Goal: Check status: Check status

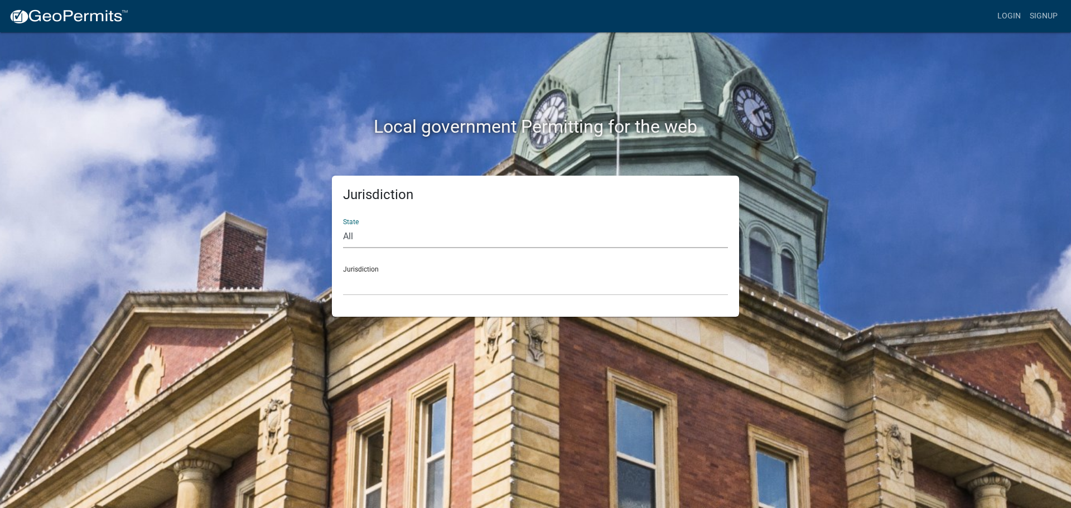
click at [366, 239] on select "All [US_STATE] [US_STATE] [US_STATE] [US_STATE] [US_STATE] [US_STATE] [US_STATE…" at bounding box center [535, 236] width 385 height 23
select select "[US_STATE]"
click at [343, 225] on select "All [US_STATE] [US_STATE] [US_STATE] [US_STATE] [US_STATE] [US_STATE] [US_STATE…" at bounding box center [535, 236] width 385 height 23
click at [362, 292] on select "[GEOGRAPHIC_DATA], [US_STATE][PERSON_NAME][GEOGRAPHIC_DATA], [US_STATE][PERSON_…" at bounding box center [535, 284] width 385 height 23
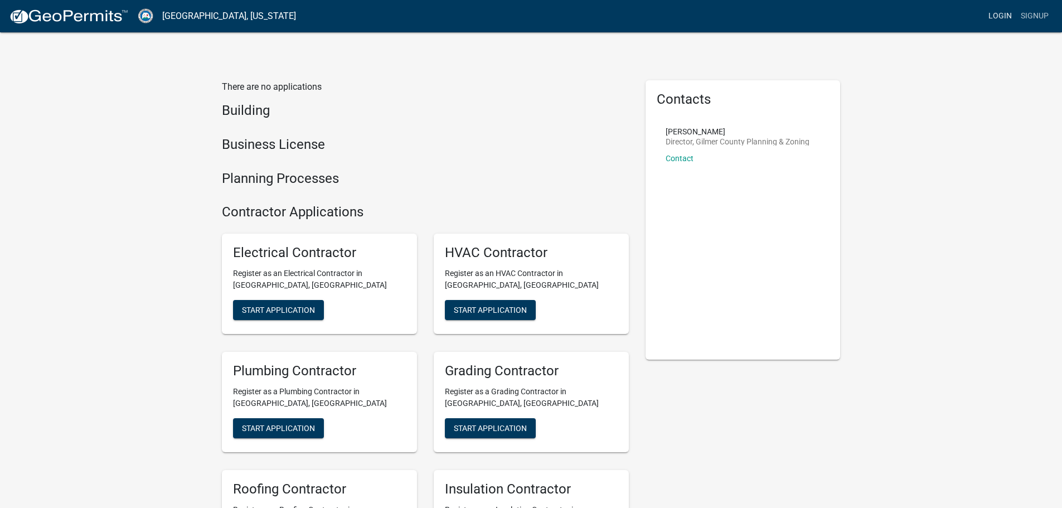
click at [1005, 15] on link "Login" at bounding box center [1000, 16] width 32 height 21
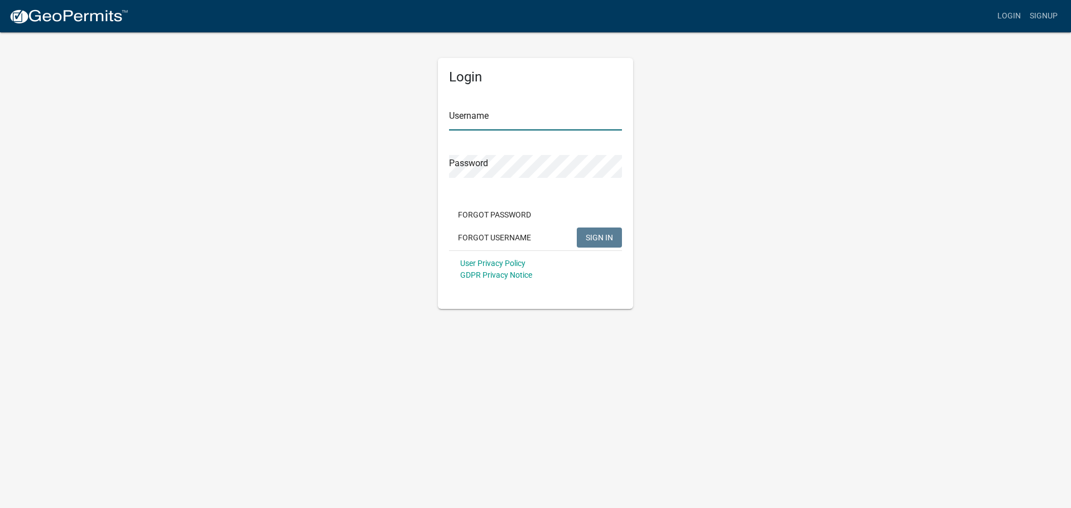
type input "dwright"
click at [594, 236] on span "SIGN IN" at bounding box center [598, 237] width 27 height 9
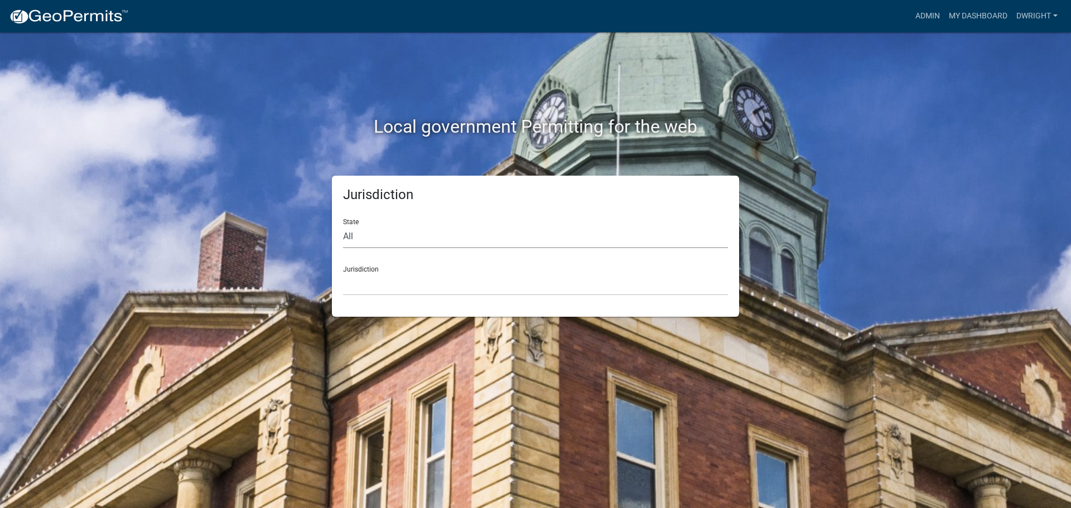
click at [350, 230] on select "All [US_STATE] [US_STATE] [US_STATE] [US_STATE] [US_STATE] [US_STATE] [US_STATE…" at bounding box center [535, 236] width 385 height 23
select select "[US_STATE]"
click at [343, 225] on select "All [US_STATE] [US_STATE] [US_STATE] [US_STATE] [US_STATE] [US_STATE] [US_STATE…" at bounding box center [535, 236] width 385 height 23
click at [365, 293] on select "[GEOGRAPHIC_DATA], [US_STATE][PERSON_NAME][GEOGRAPHIC_DATA], [US_STATE][PERSON_…" at bounding box center [535, 284] width 385 height 23
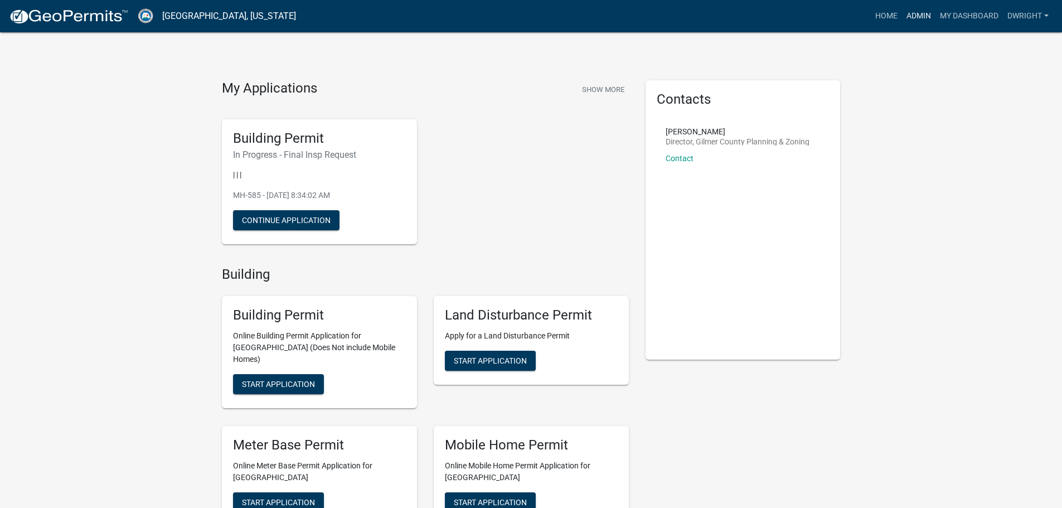
click at [921, 18] on link "Admin" at bounding box center [918, 16] width 33 height 21
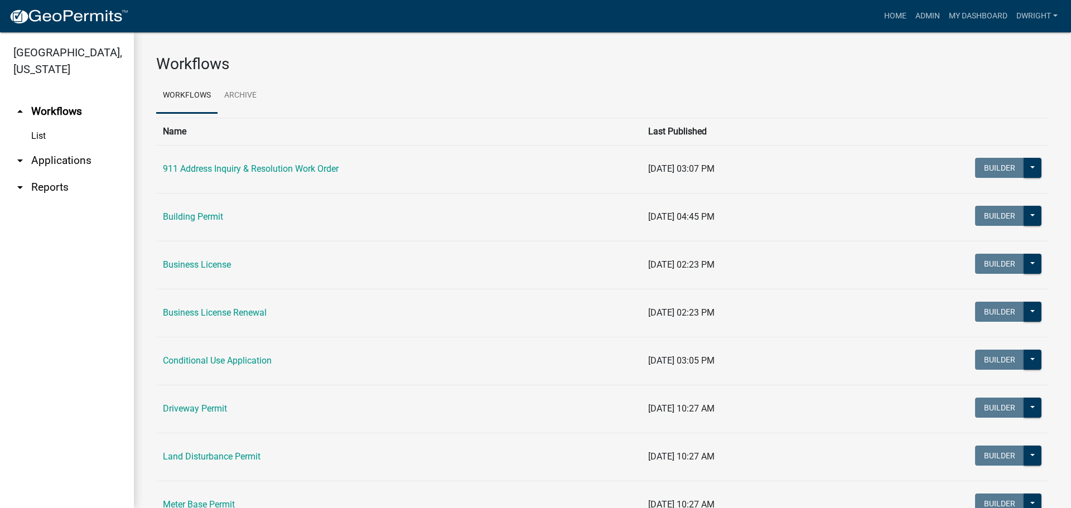
click at [78, 163] on link "arrow_drop_down Applications" at bounding box center [67, 160] width 134 height 27
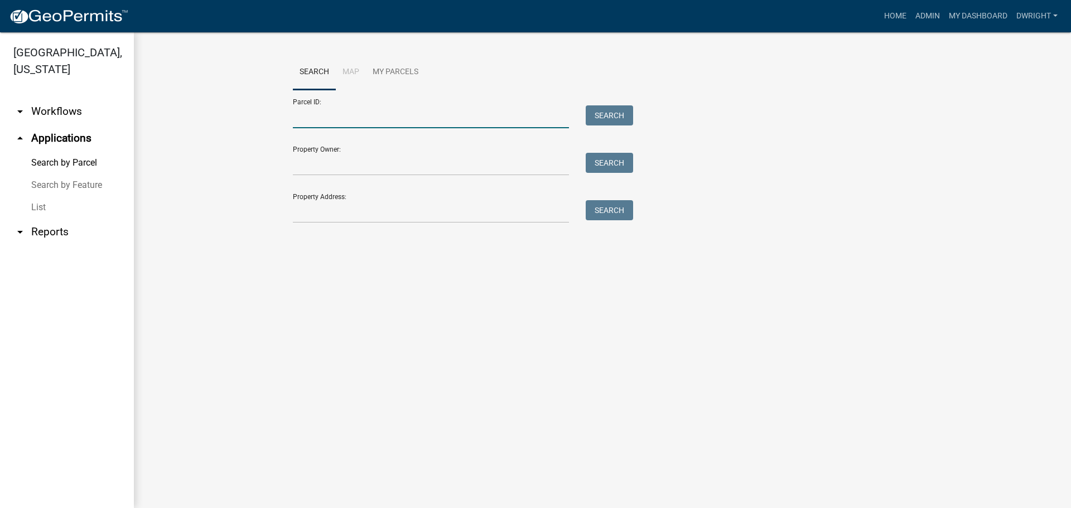
click at [330, 121] on input "Parcel ID:" at bounding box center [431, 116] width 276 height 23
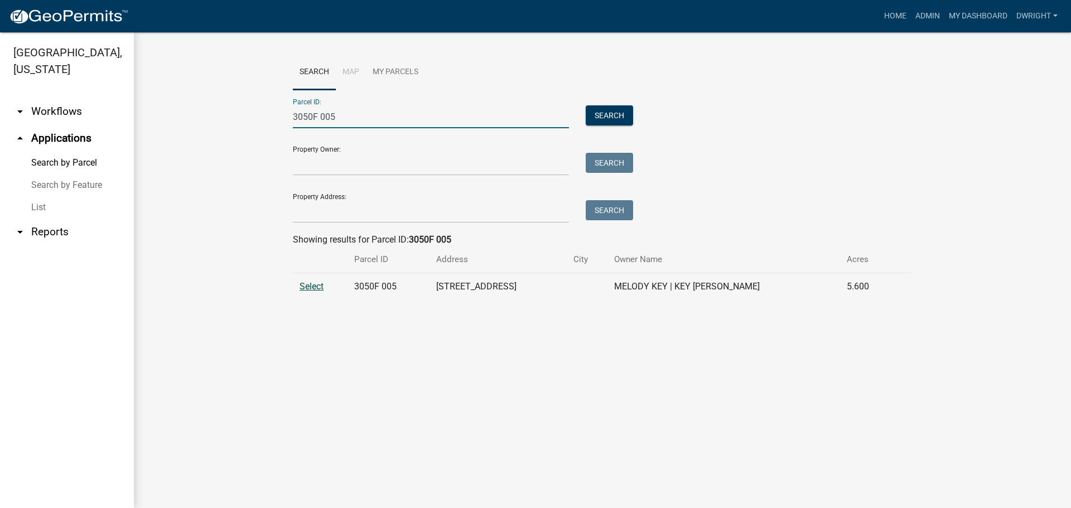
type input "3050F 005"
click at [301, 283] on span "Select" at bounding box center [311, 286] width 24 height 11
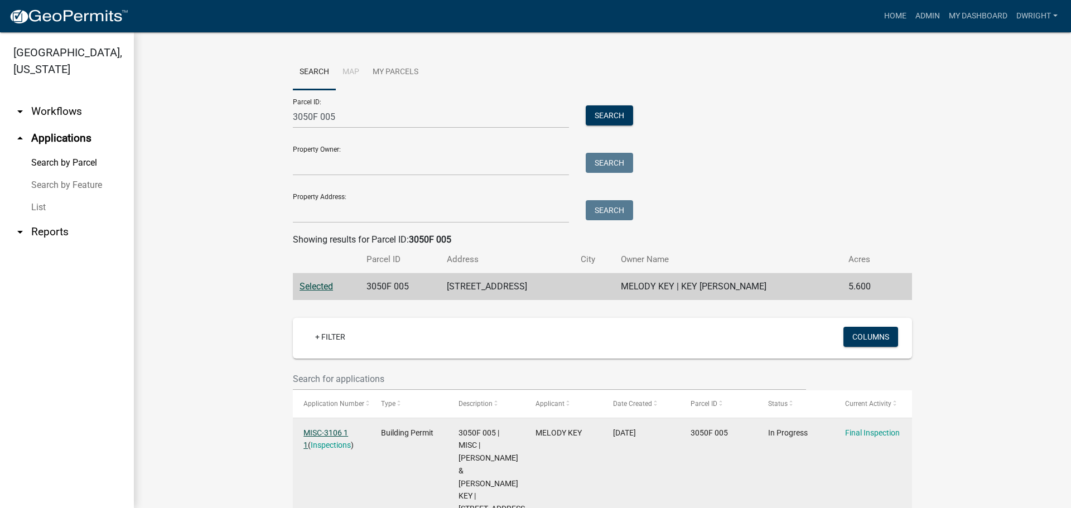
click at [331, 431] on link "MISC-3106 1 1" at bounding box center [325, 439] width 45 height 22
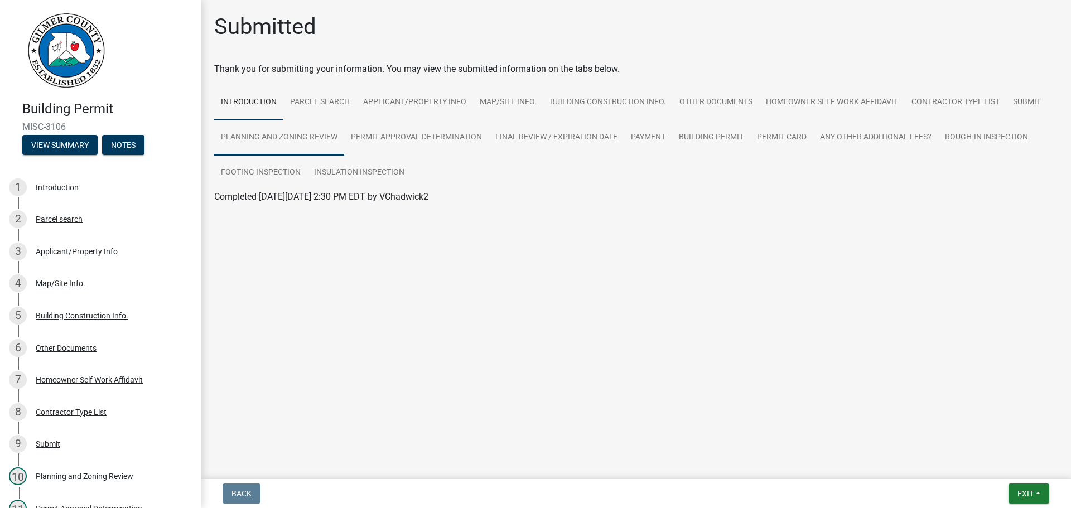
click at [307, 136] on link "Planning and Zoning Review" at bounding box center [279, 138] width 130 height 36
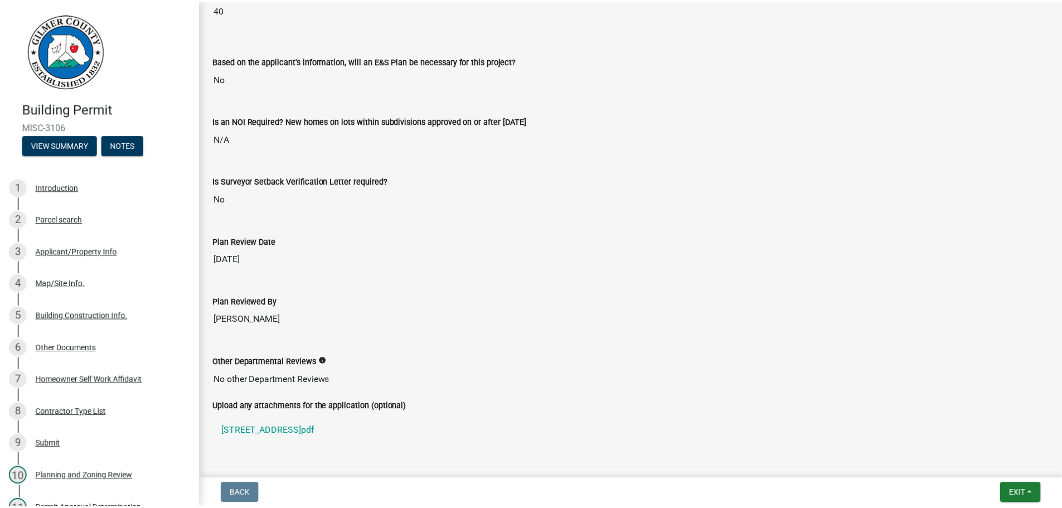
scroll to position [2326, 0]
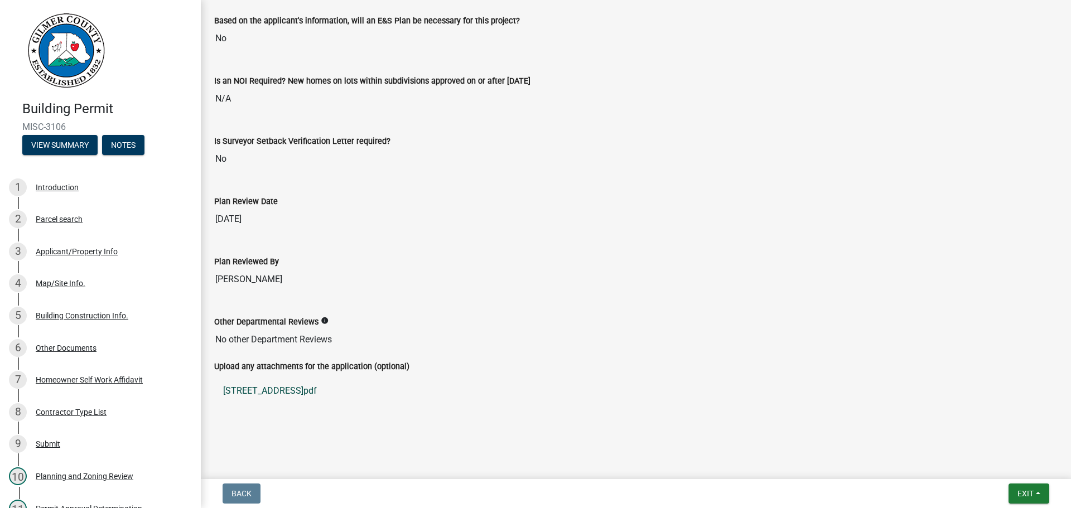
click at [275, 386] on link "[STREET_ADDRESS]pdf" at bounding box center [635, 390] width 843 height 27
